Goal: Task Accomplishment & Management: Use online tool/utility

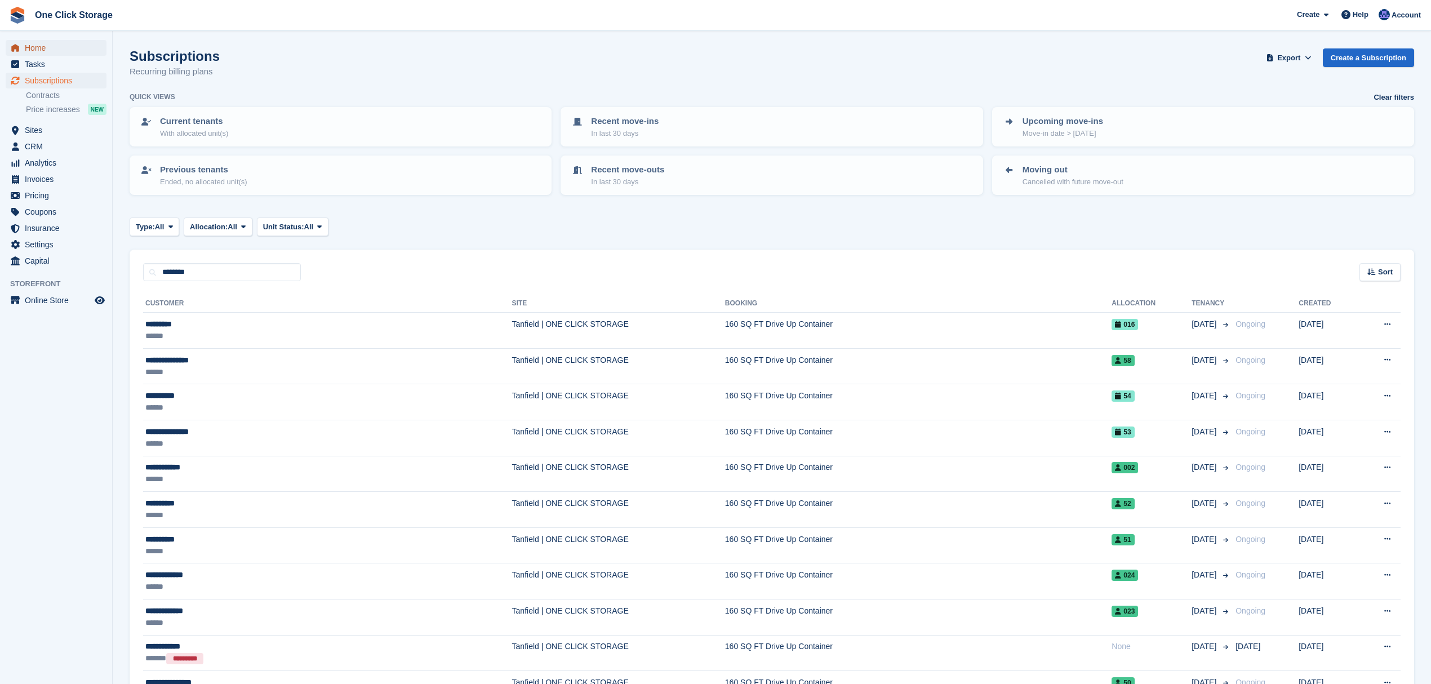
click at [69, 46] on span "Home" at bounding box center [59, 48] width 68 height 16
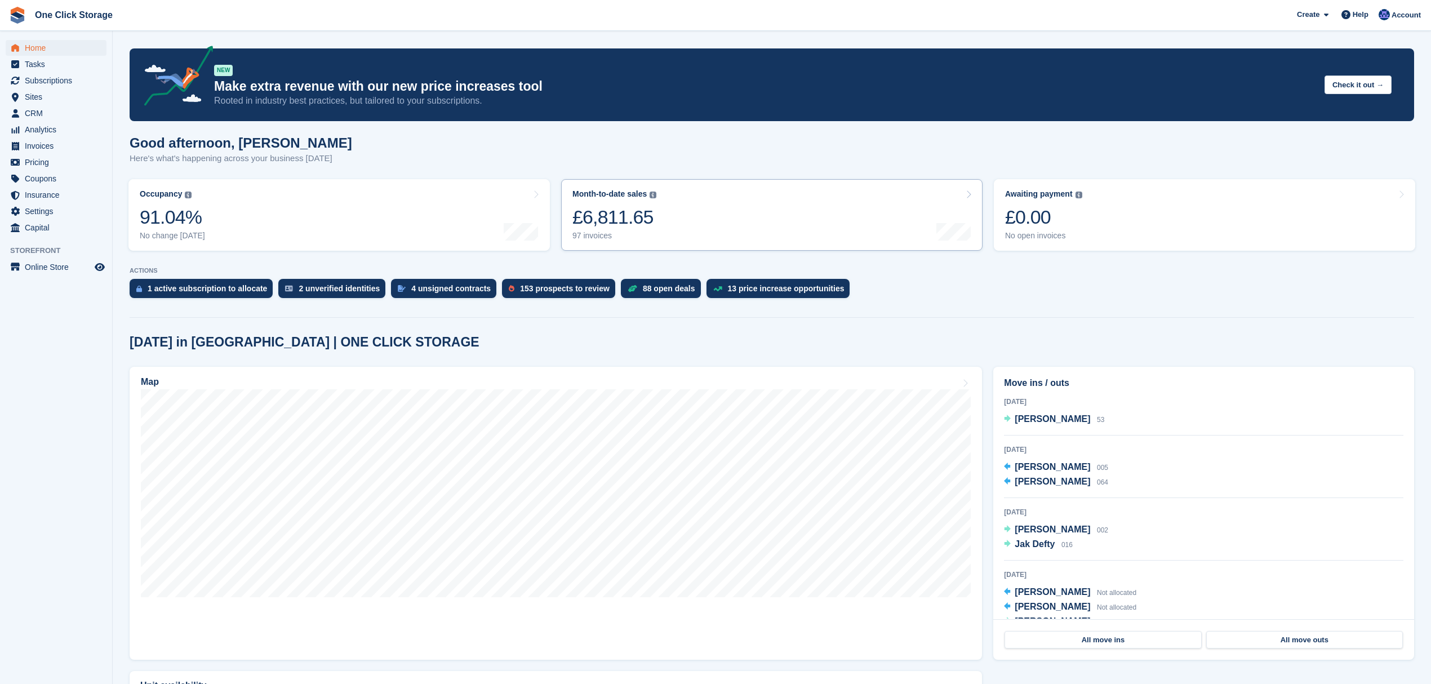
click at [779, 225] on link "Month-to-date sales The sum of all finalised invoices generated this month to d…" at bounding box center [771, 215] width 421 height 72
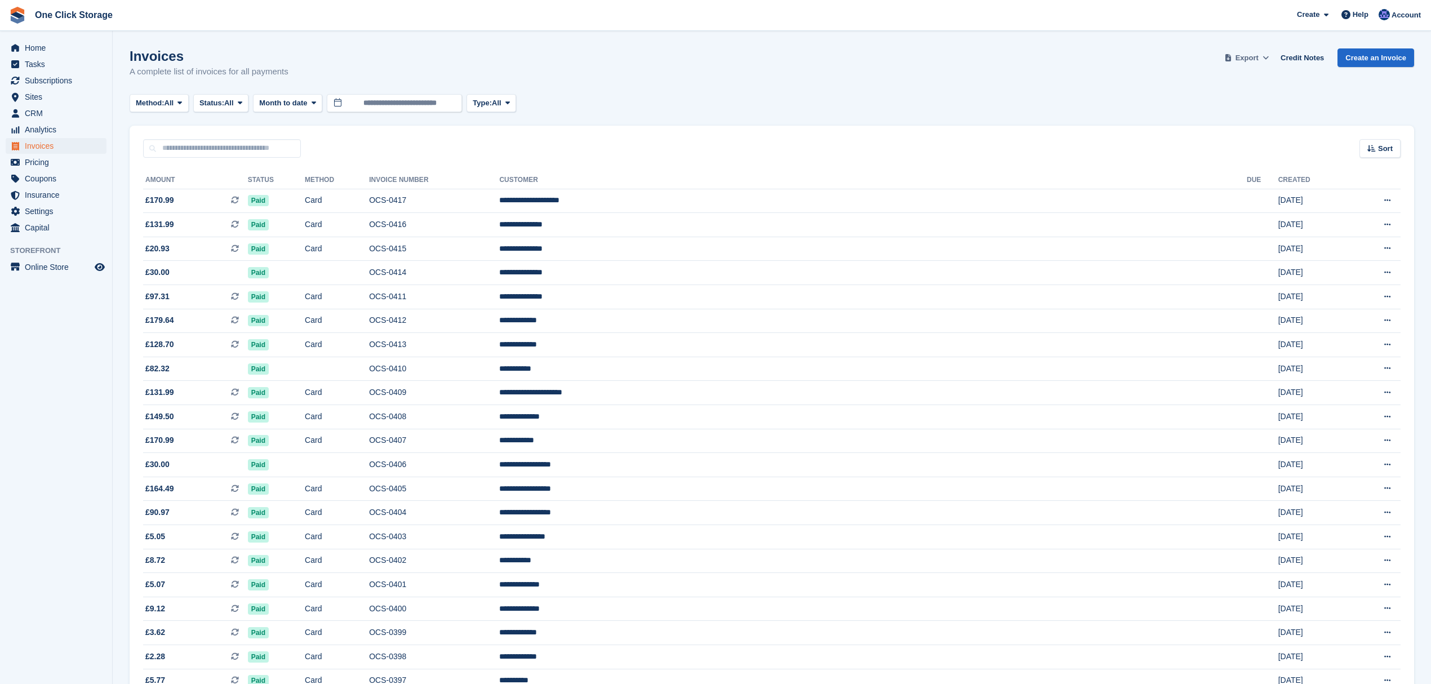
click at [1263, 57] on button "Export" at bounding box center [1247, 57] width 50 height 19
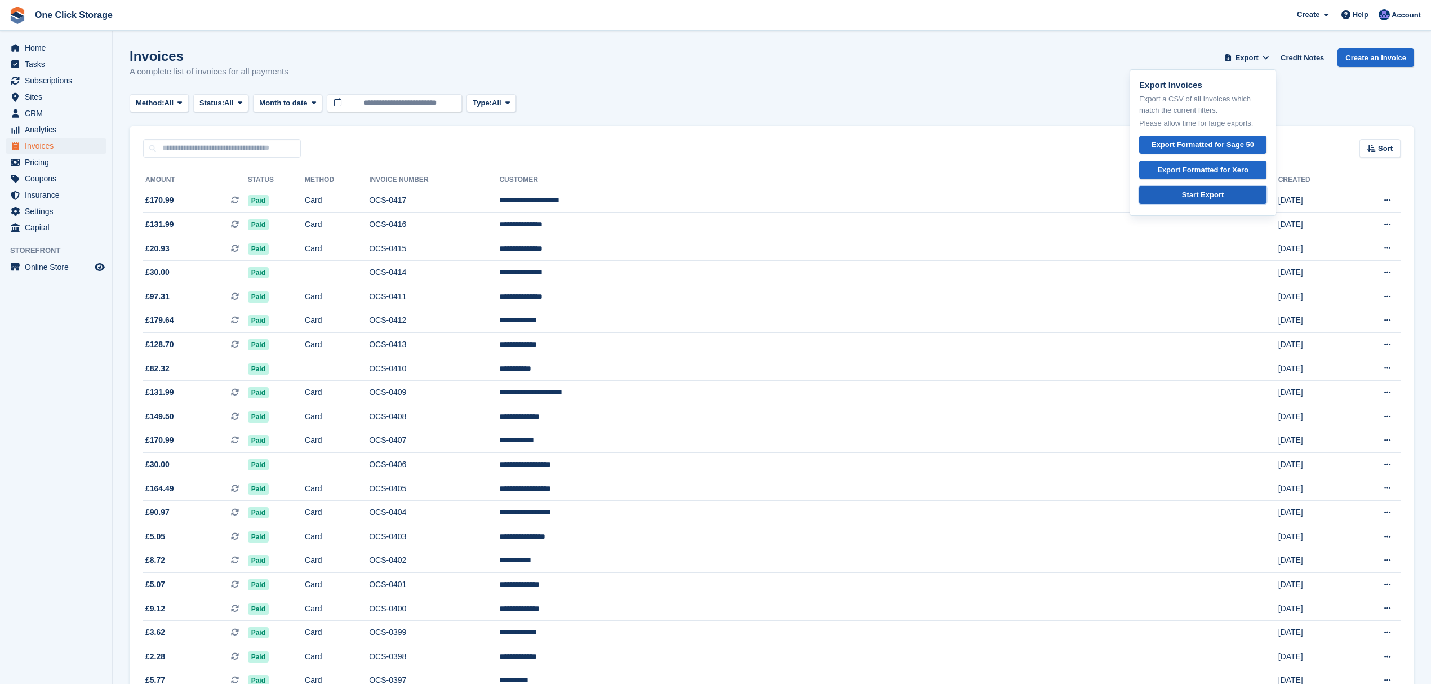
click at [1237, 196] on link "Start Export" at bounding box center [1202, 195] width 127 height 19
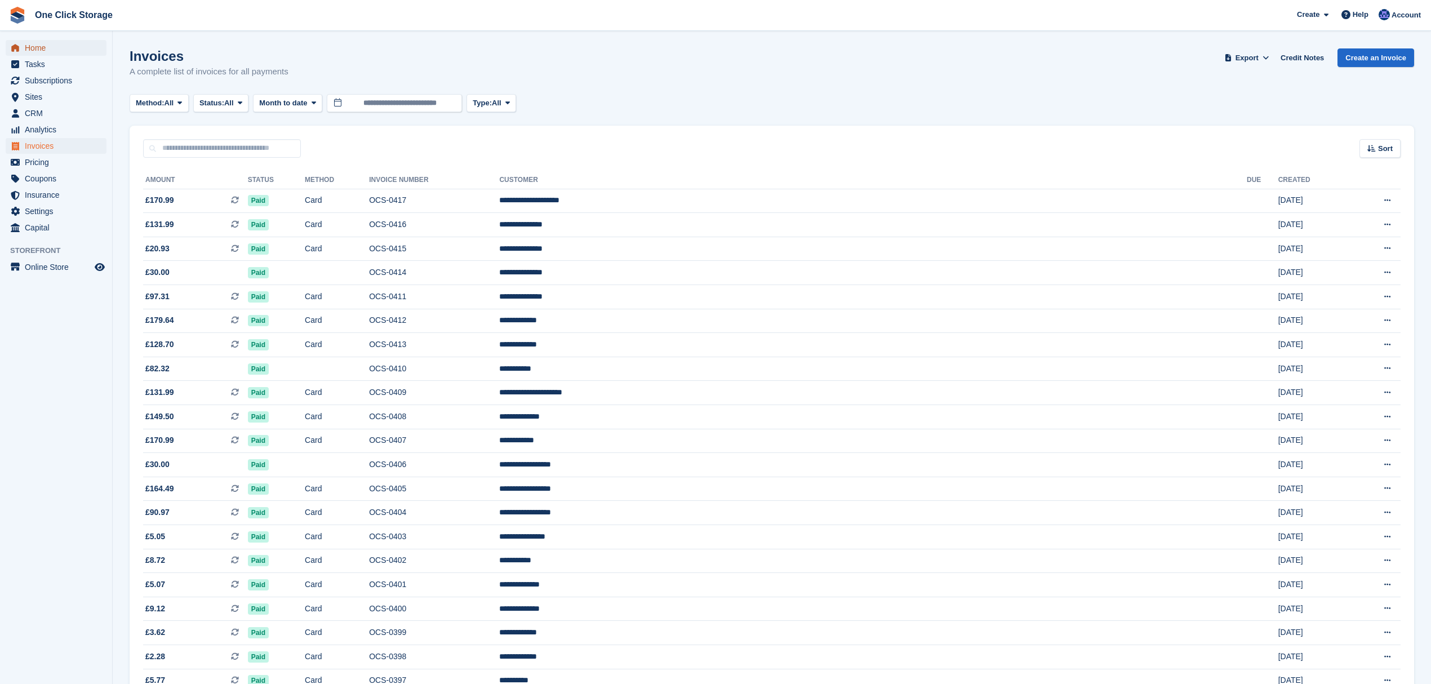
click at [83, 46] on span "Home" at bounding box center [59, 48] width 68 height 16
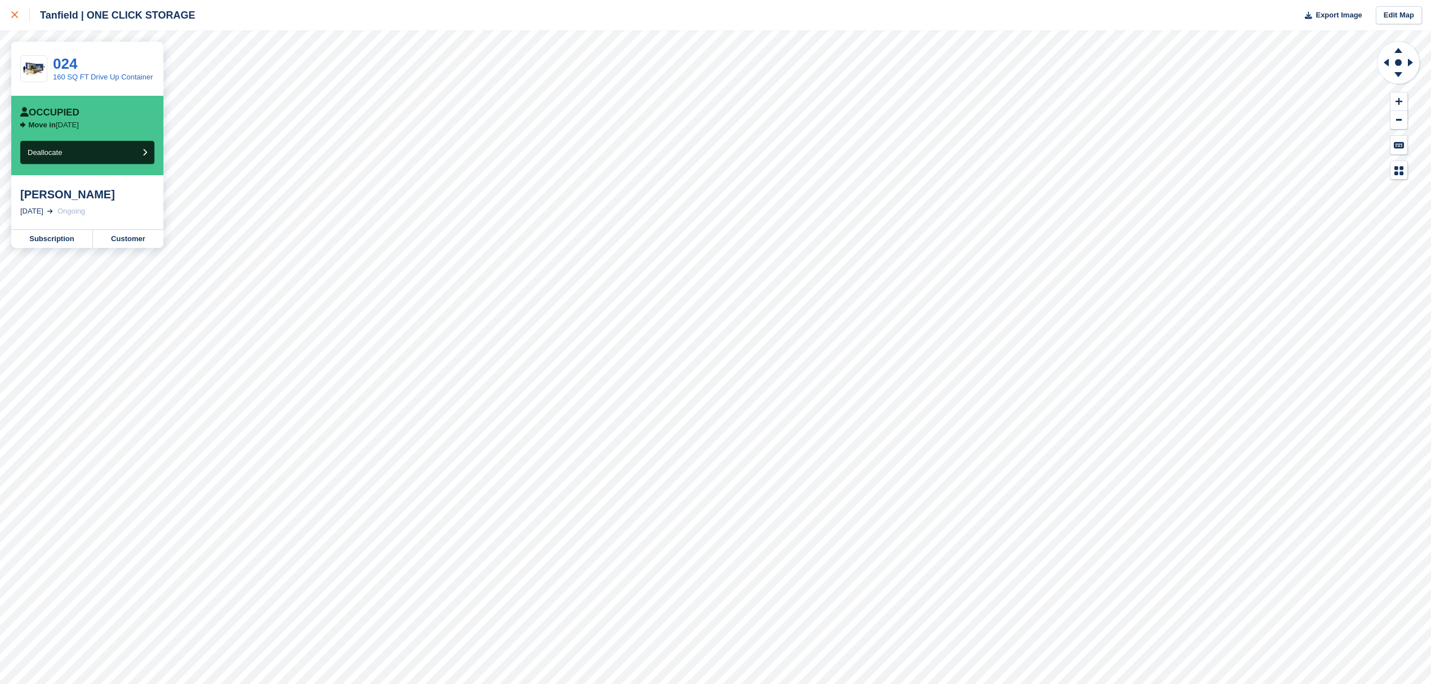
click at [12, 18] on icon at bounding box center [14, 14] width 7 height 7
